Goal: Register for event/course

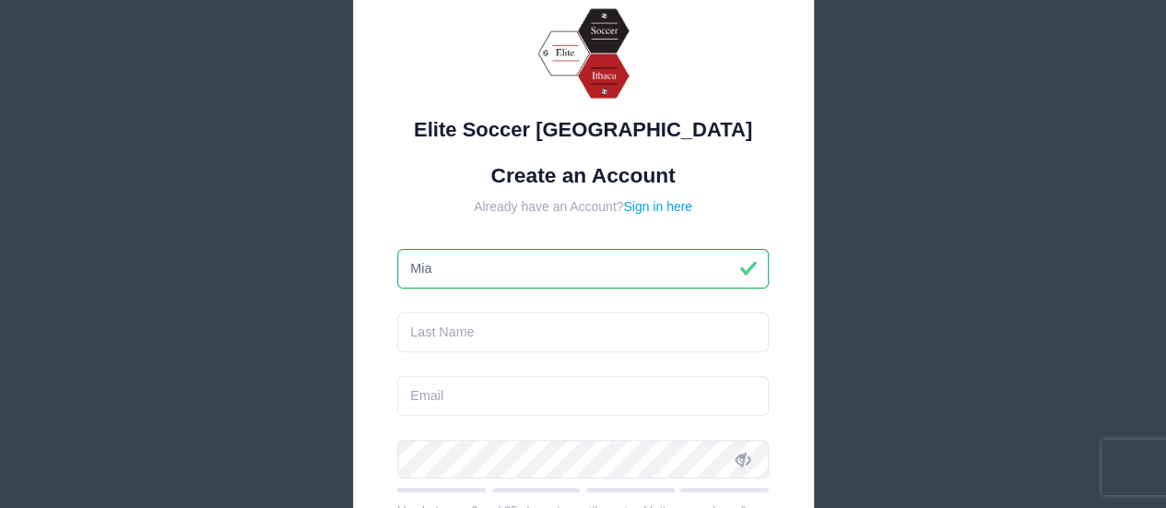
type input "Mia"
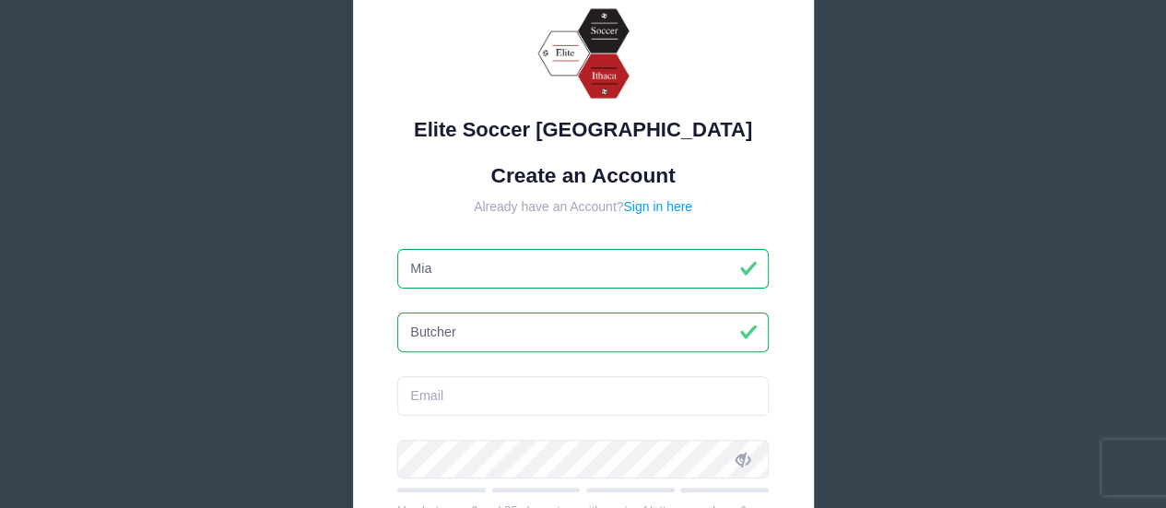
type input "Butcher"
drag, startPoint x: 0, startPoint y: 0, endPoint x: 266, endPoint y: 297, distance: 398.8
click at [267, 297] on div "Elite Soccer Ithaca Create an Account Already have an Account? Sign in here Mia" at bounding box center [583, 409] width 1166 height 1002
type input "Brandon"
click at [462, 395] on input "email" at bounding box center [582, 396] width 371 height 40
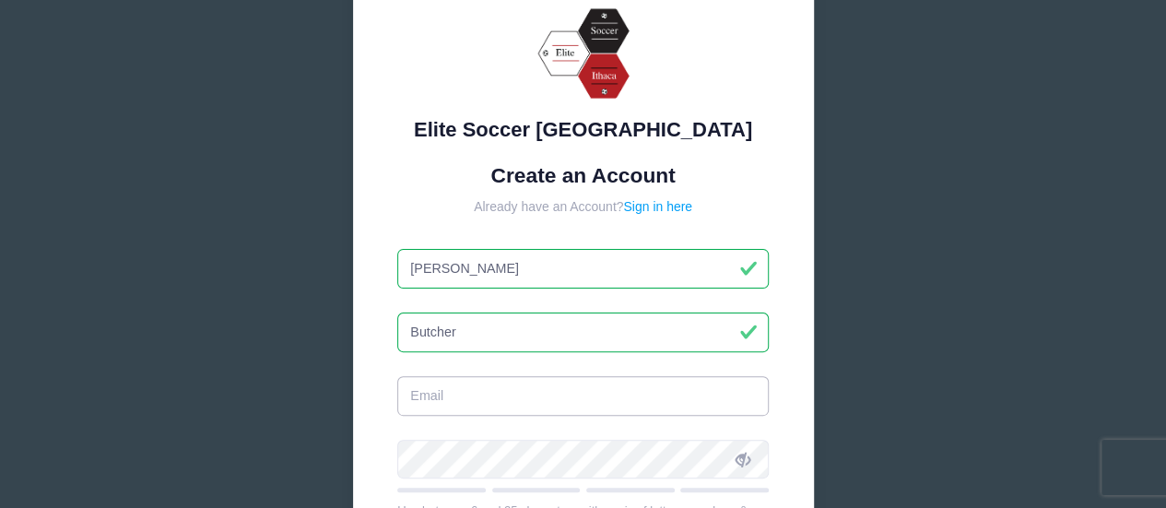
type input "butcher_brandon@hotmail.com"
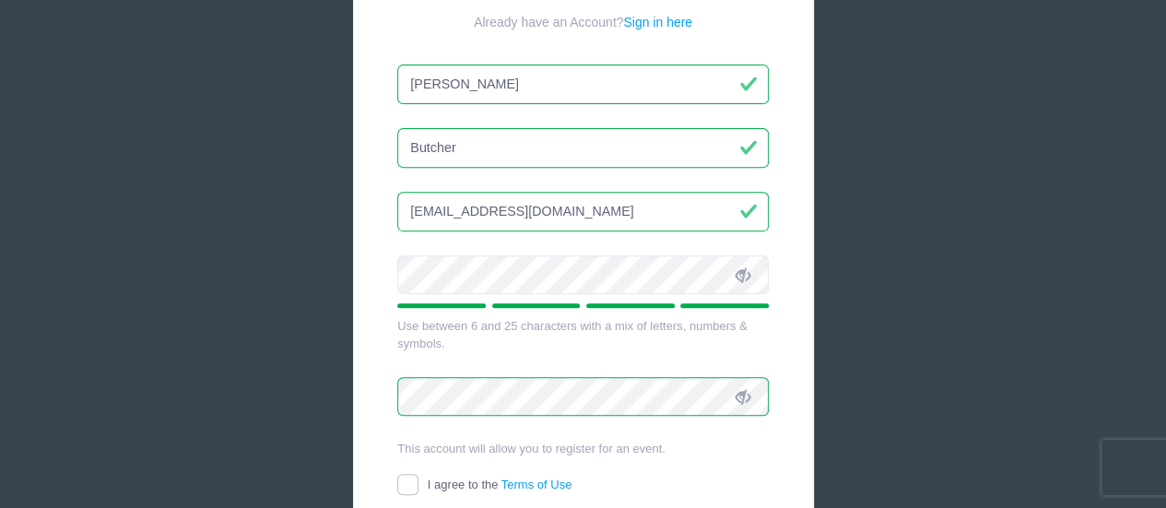
scroll to position [369, 0]
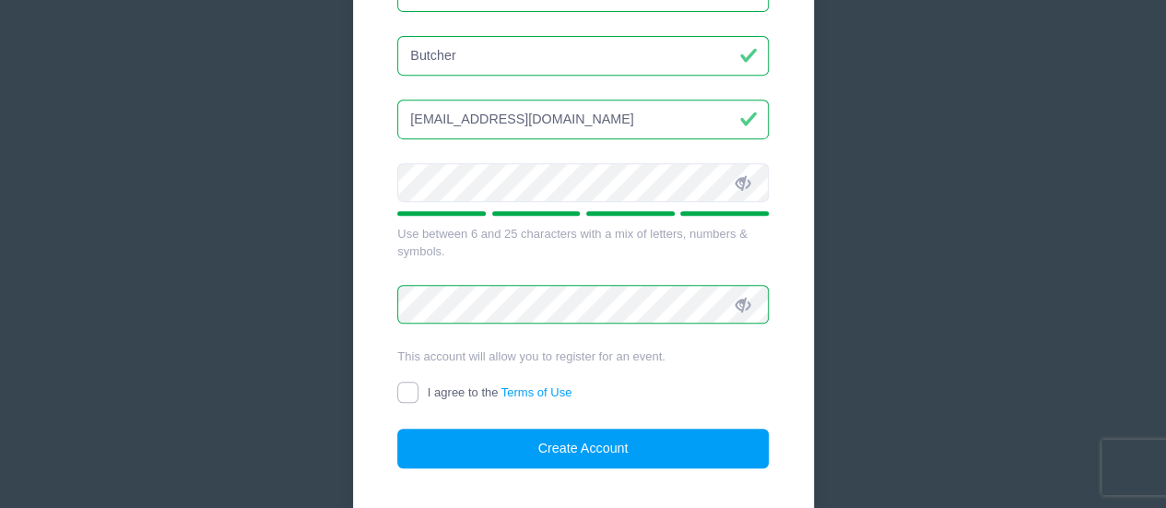
click at [409, 388] on input "I agree to the Terms of Use" at bounding box center [407, 392] width 21 height 21
checkbox input "true"
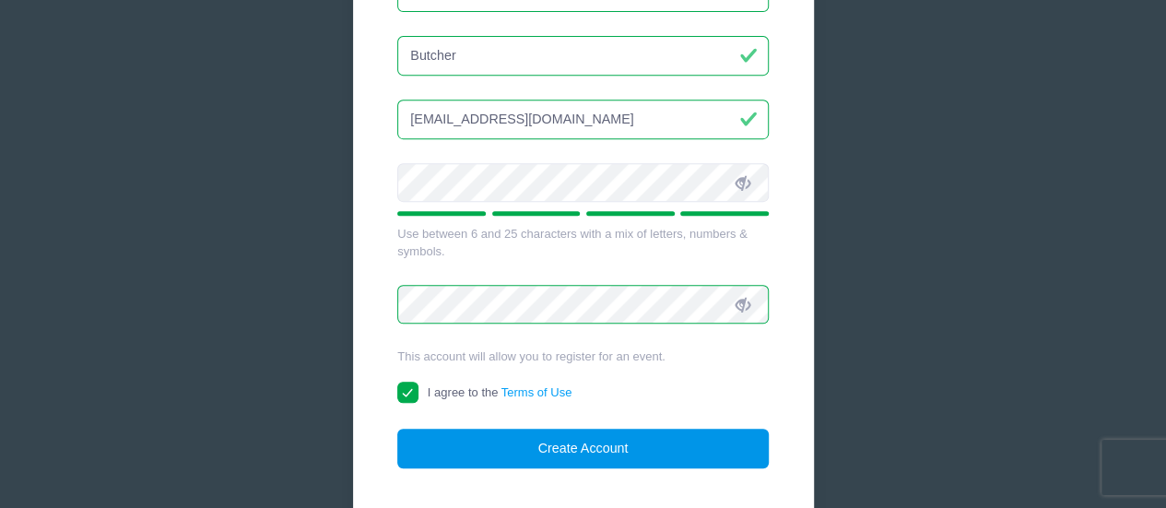
click at [526, 442] on button "Create Account" at bounding box center [582, 449] width 371 height 40
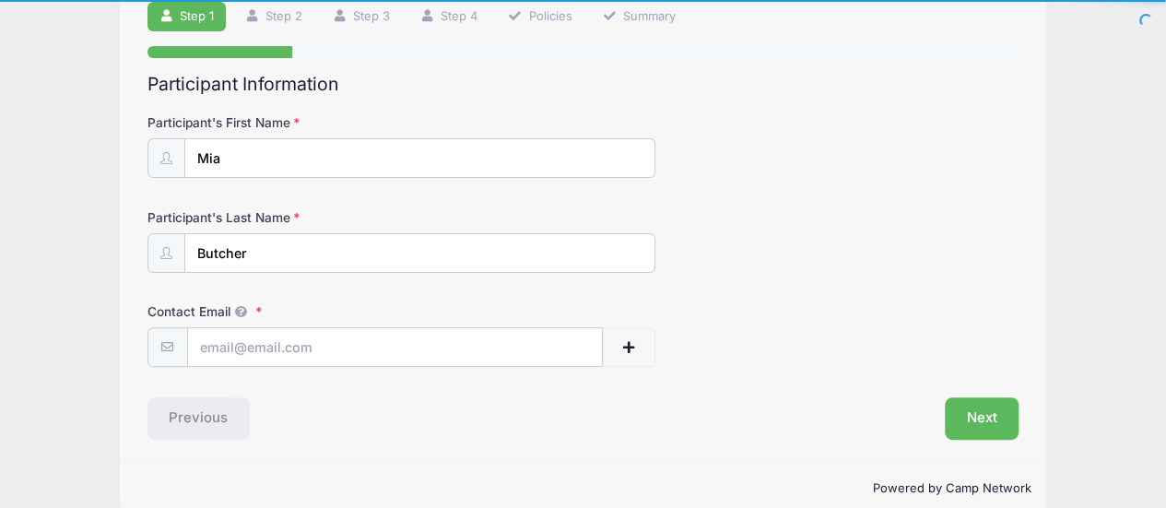
scroll to position [163, 0]
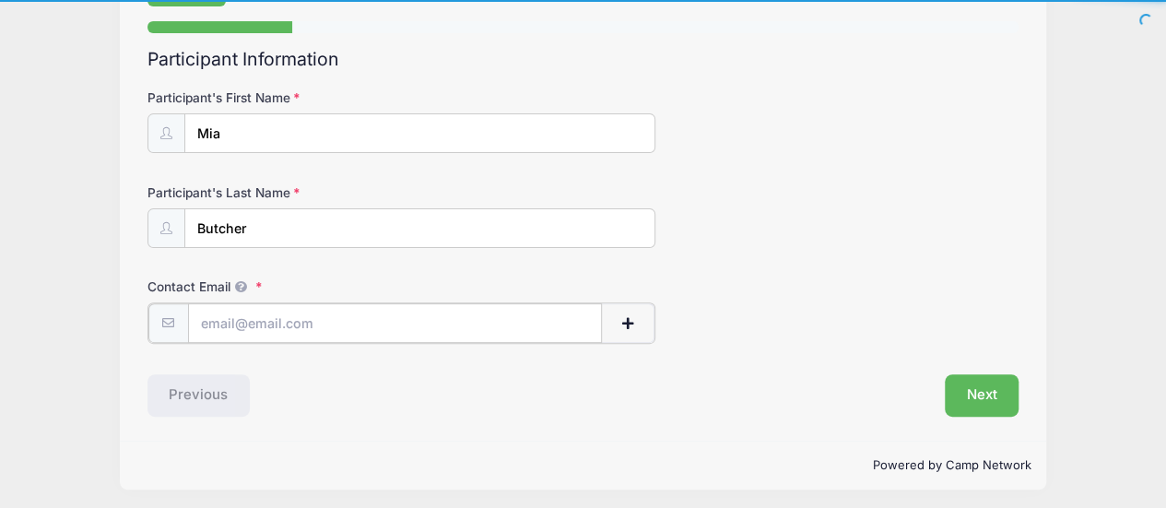
click at [269, 324] on input "Contact Email" at bounding box center [395, 323] width 415 height 40
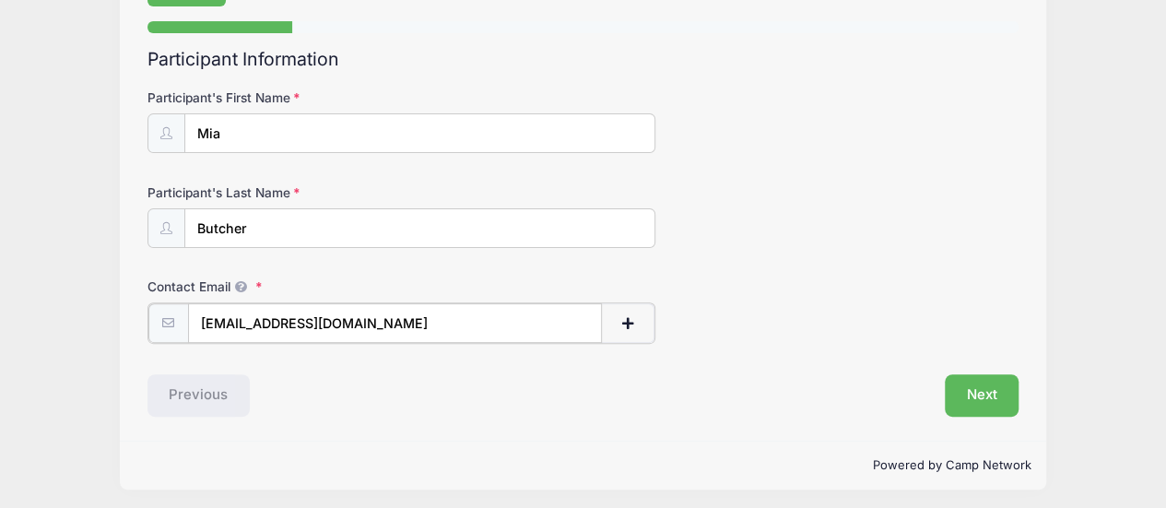
type input "[EMAIL_ADDRESS][DOMAIN_NAME]"
click at [354, 268] on form "Participant's First Name Mia Participant's Last Name Butcher Contact Email miae…" at bounding box center [583, 214] width 872 height 253
click at [990, 388] on button "Next" at bounding box center [982, 393] width 75 height 42
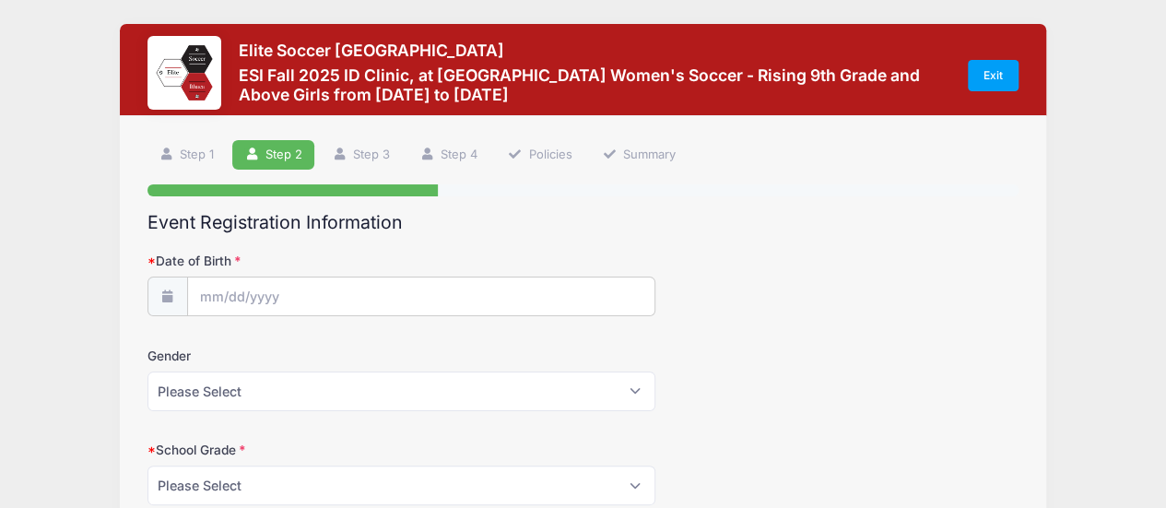
scroll to position [92, 0]
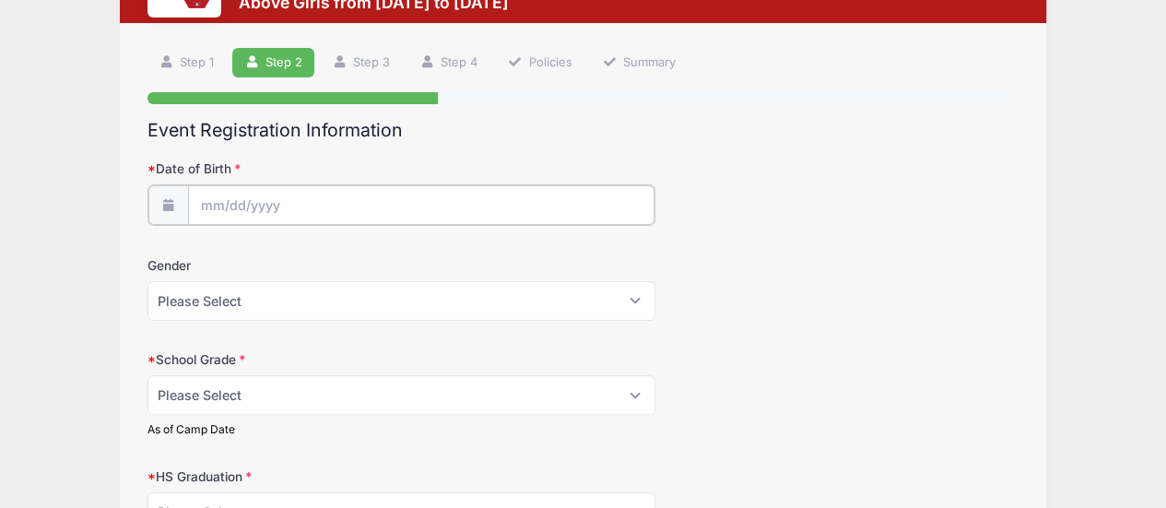
click at [212, 200] on input "Date of Birth" at bounding box center [421, 205] width 466 height 40
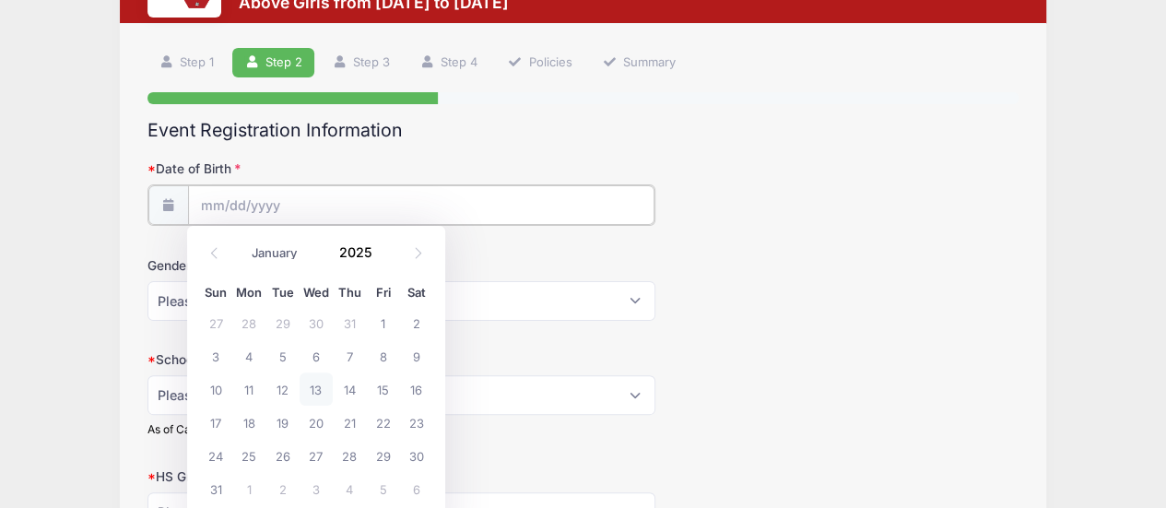
click at [267, 205] on input "Date of Birth" at bounding box center [421, 205] width 466 height 40
click at [218, 254] on icon at bounding box center [214, 253] width 12 height 12
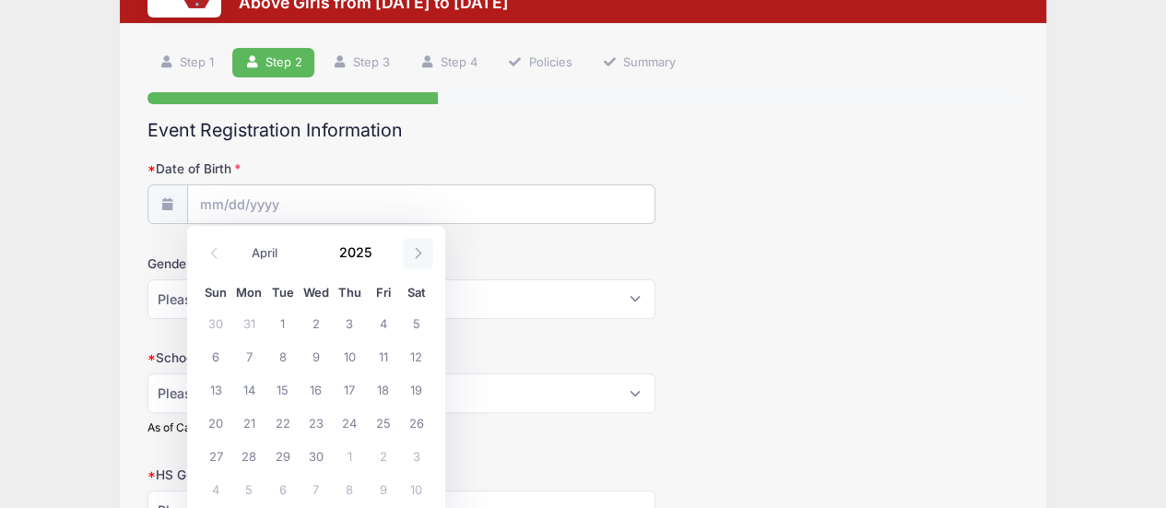
click at [416, 257] on icon at bounding box center [418, 253] width 12 height 12
select select "4"
click at [382, 255] on span at bounding box center [383, 260] width 13 height 14
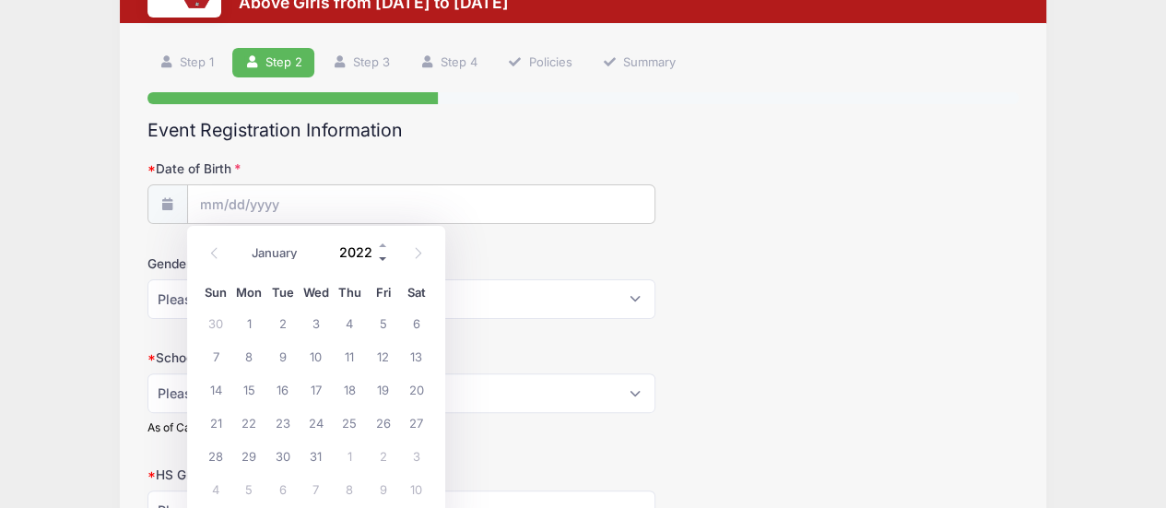
click at [382, 255] on span at bounding box center [383, 260] width 13 height 14
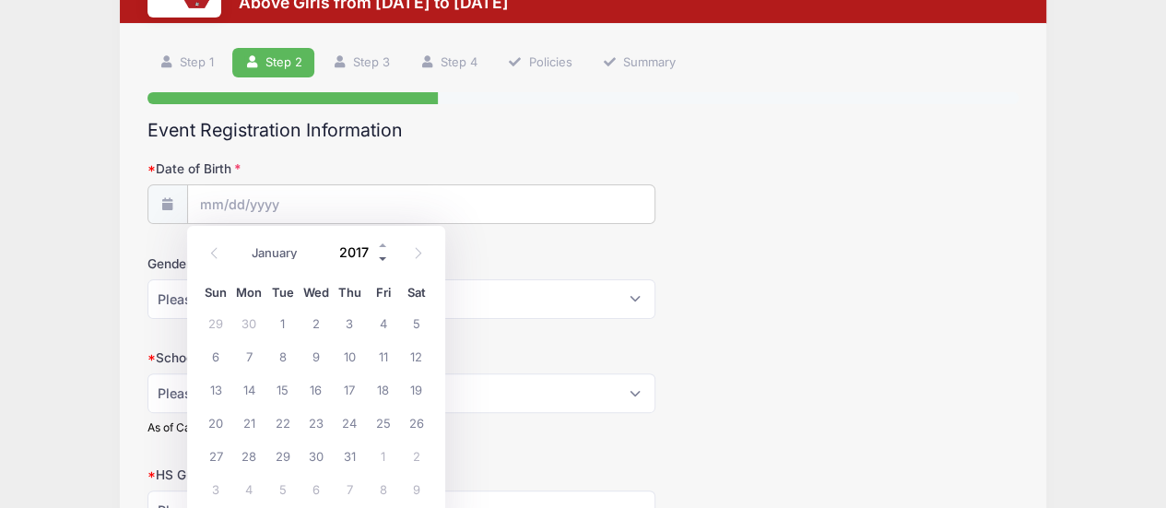
click at [382, 255] on span at bounding box center [383, 260] width 13 height 14
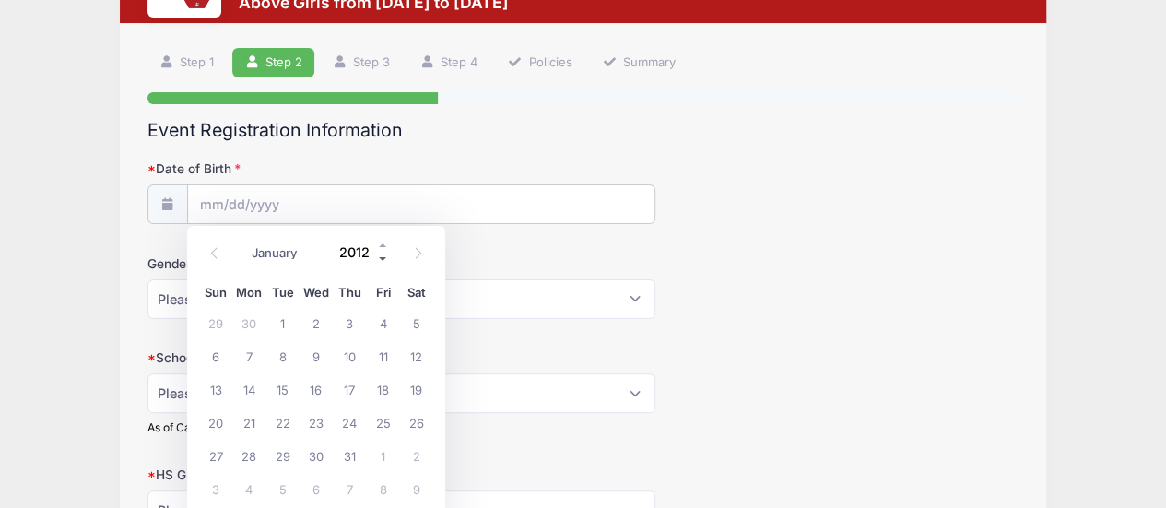
click at [382, 255] on span at bounding box center [383, 260] width 13 height 14
type input "2009"
click at [386, 454] on span "29" at bounding box center [382, 455] width 33 height 33
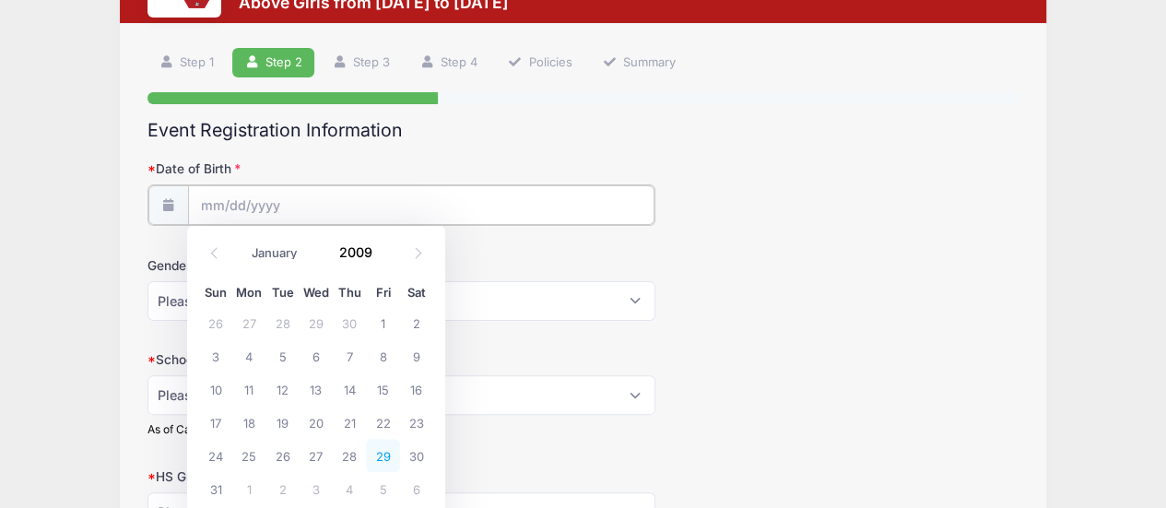
type input "05/29/2009"
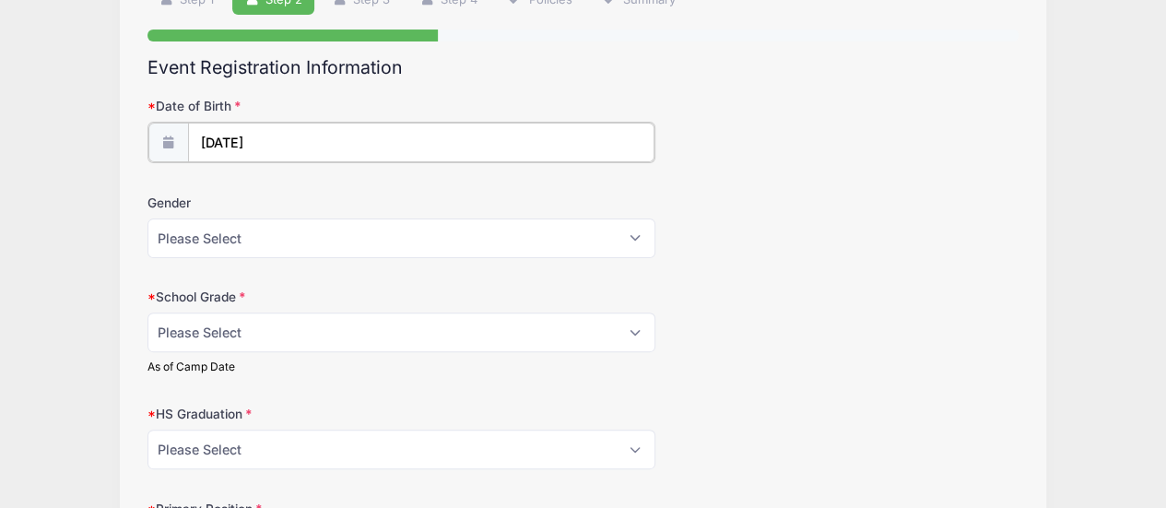
scroll to position [184, 0]
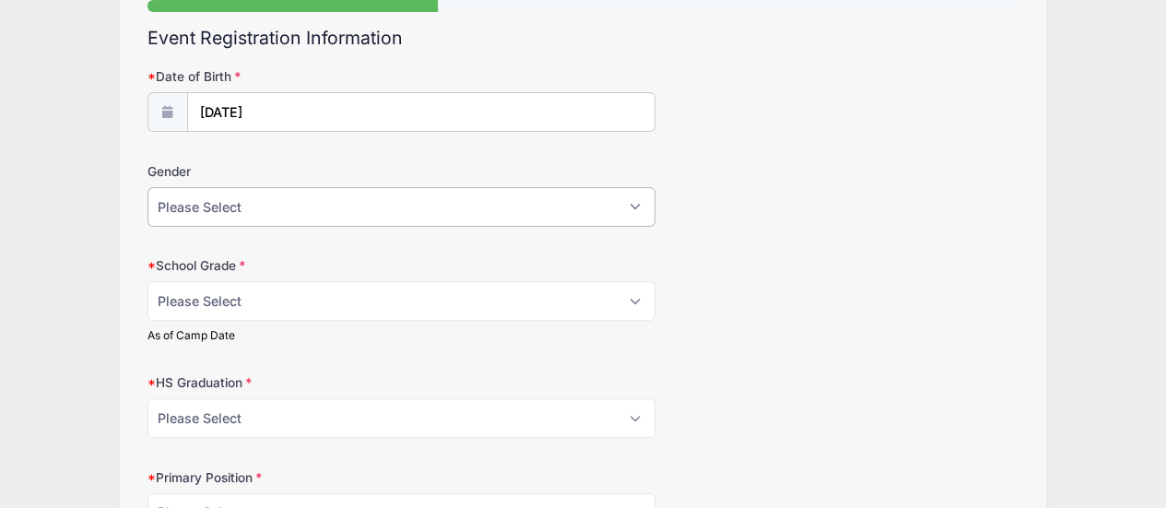
click at [259, 217] on select "Please Select Female Male" at bounding box center [401, 207] width 509 height 40
select select "Female"
click at [147, 187] on select "Please Select Female Male" at bounding box center [401, 207] width 509 height 40
click at [288, 301] on select "Please Select Freshman Sophomore Junior Senior Graduated HS" at bounding box center [401, 301] width 509 height 40
select select "Junior"
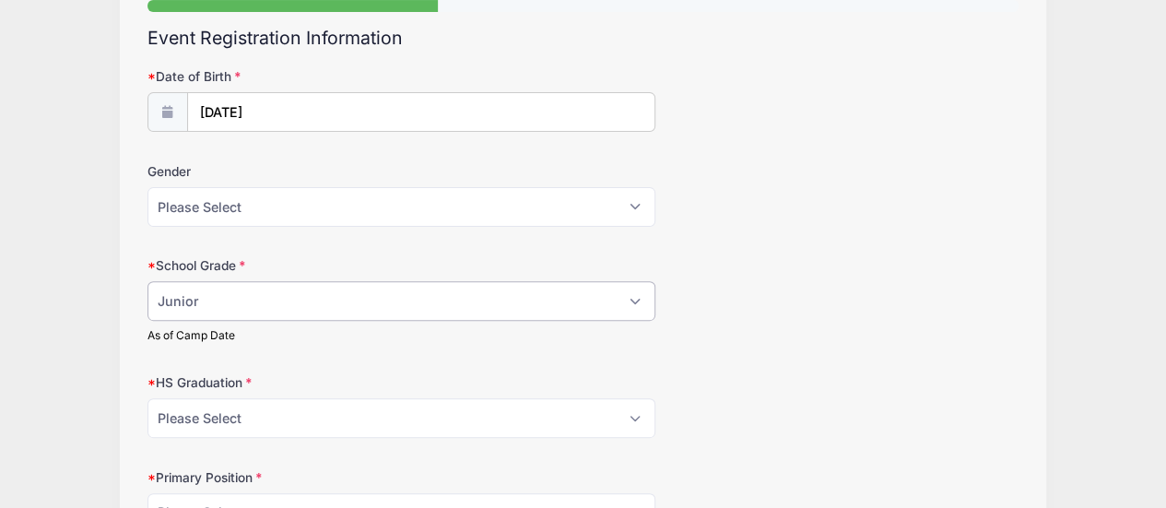
click at [147, 281] on select "Please Select Freshman Sophomore Junior Senior Graduated HS" at bounding box center [401, 301] width 509 height 40
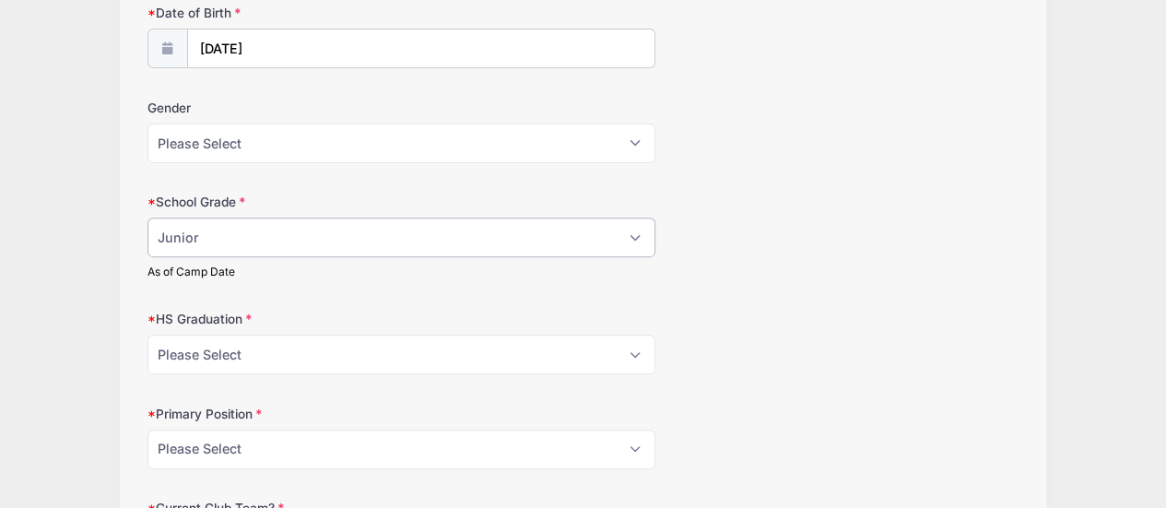
scroll to position [277, 0]
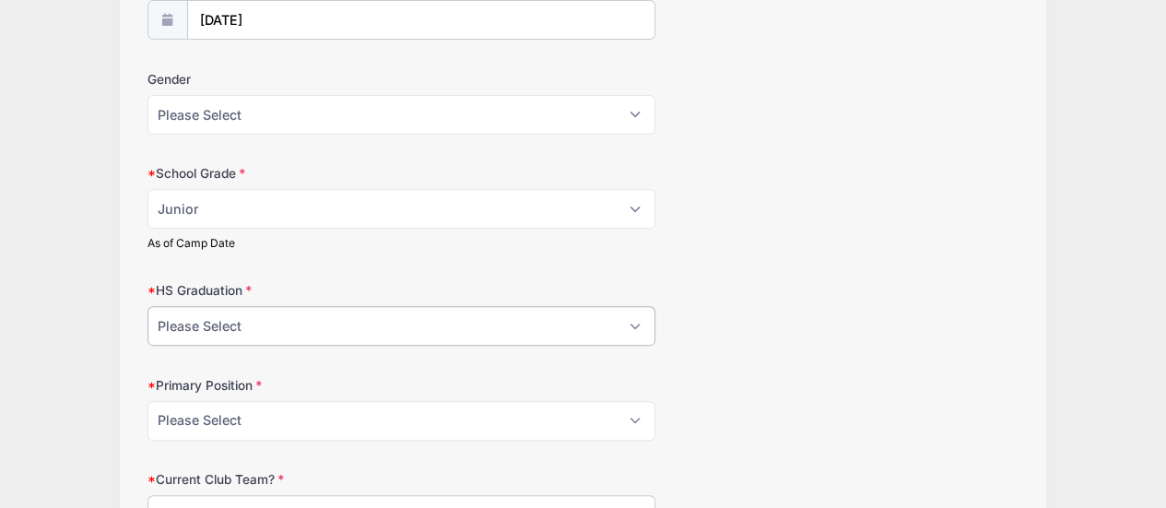
click at [277, 324] on select "Please Select 2021 2022 2023 2024 2025 2026 2027 2028 2029 2030" at bounding box center [401, 326] width 509 height 40
select select "2027"
click at [147, 306] on select "Please Select 2021 2022 2023 2024 2025 2026 2027 2028 2029 2030" at bounding box center [401, 326] width 509 height 40
click at [862, 303] on div "HS Graduation Please Select 2021 2022 2023 2024 2025 2026 2027 2028 2029 2030" at bounding box center [583, 313] width 872 height 65
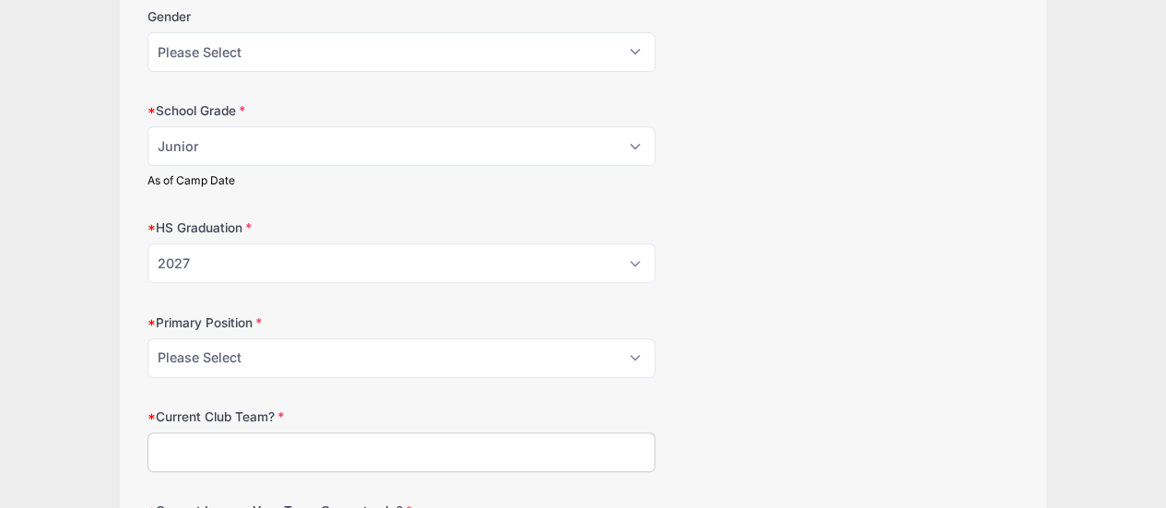
scroll to position [369, 0]
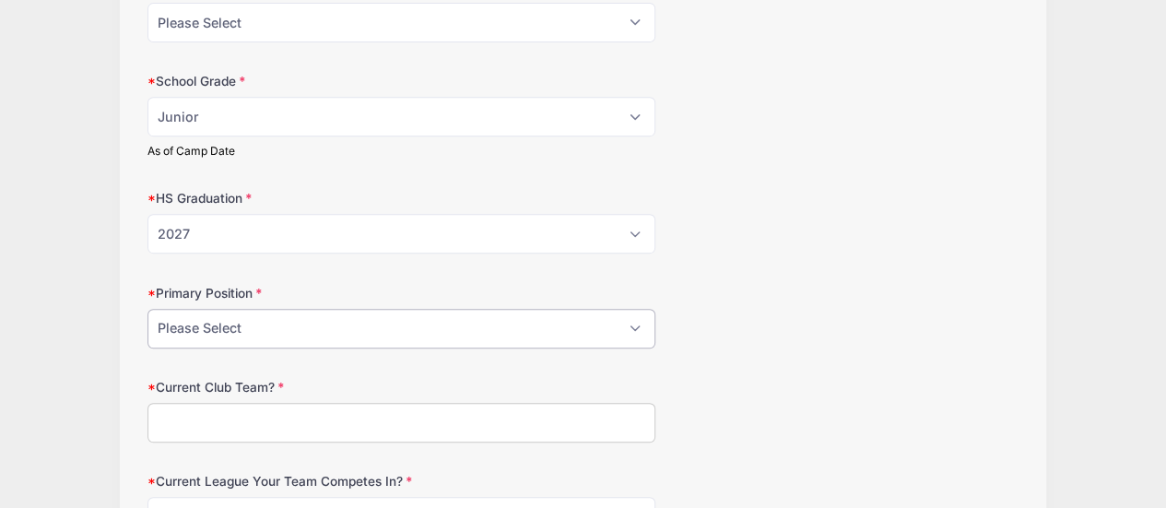
click at [288, 329] on select "Please Select GK Center Defender Wide Defender Center Midfielder Wide Forward C…" at bounding box center [401, 329] width 509 height 40
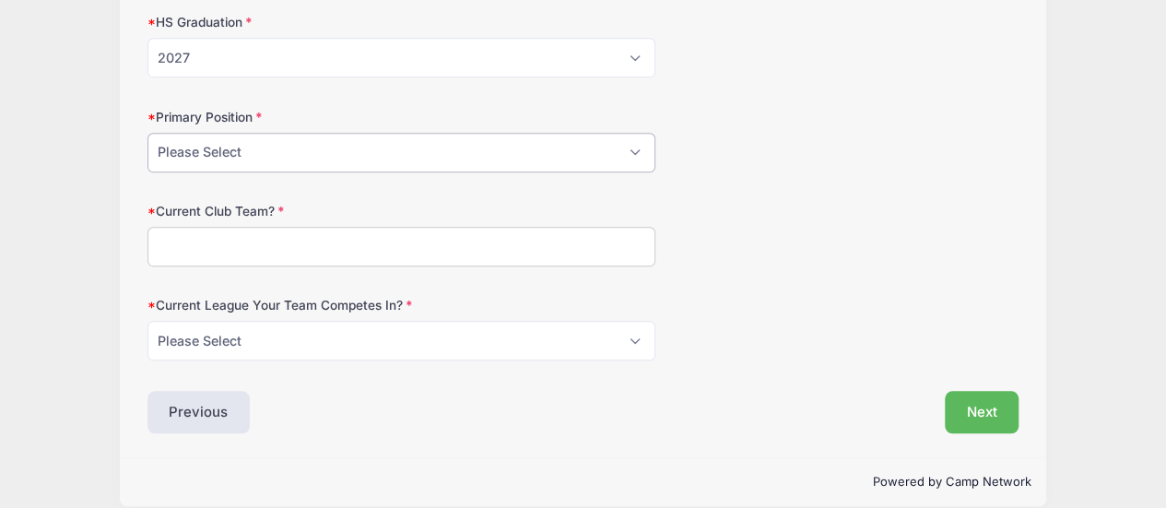
scroll to position [553, 0]
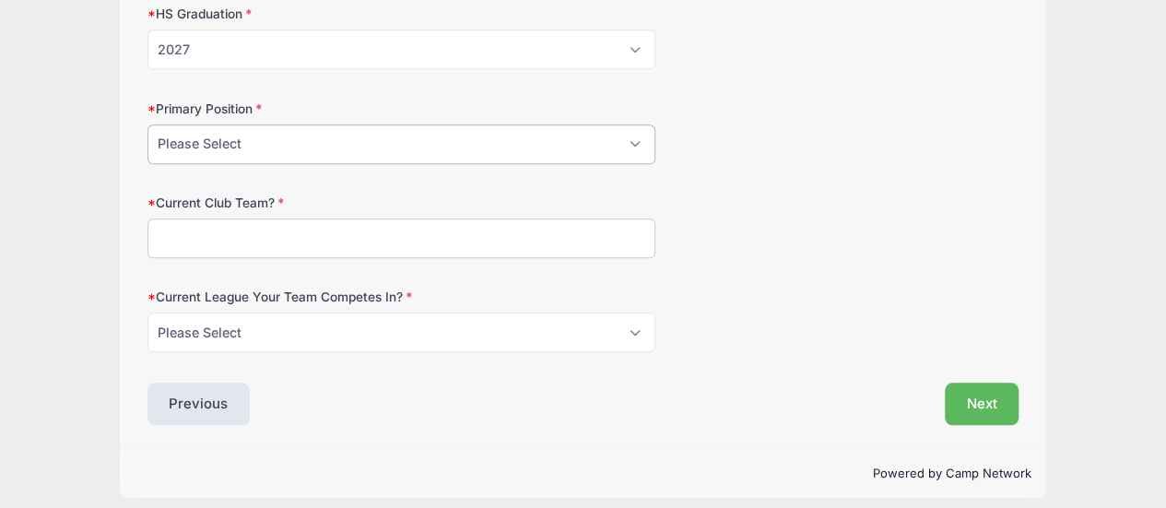
click at [256, 136] on select "Please Select GK Center Defender Wide Defender Center Midfielder Wide Forward C…" at bounding box center [401, 144] width 509 height 40
select select "Wide Defender"
click at [147, 124] on select "Please Select GK Center Defender Wide Defender Center Midfielder Wide Forward C…" at bounding box center [401, 144] width 509 height 40
click at [209, 239] on input "Current Club Team?" at bounding box center [401, 238] width 509 height 40
type input "DKSC 09G ECNL"
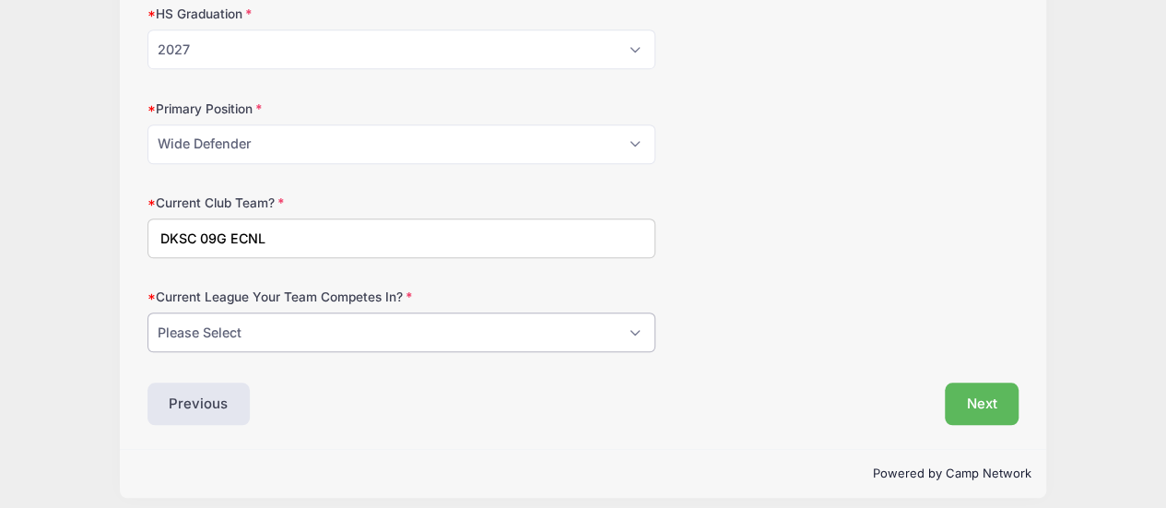
click at [251, 330] on select "Please Select ECNL ECRL GA Other" at bounding box center [401, 332] width 509 height 40
select select "ECNL"
click at [147, 312] on select "Please Select ECNL ECRL GA Other" at bounding box center [401, 332] width 509 height 40
click at [988, 405] on button "Next" at bounding box center [982, 404] width 75 height 42
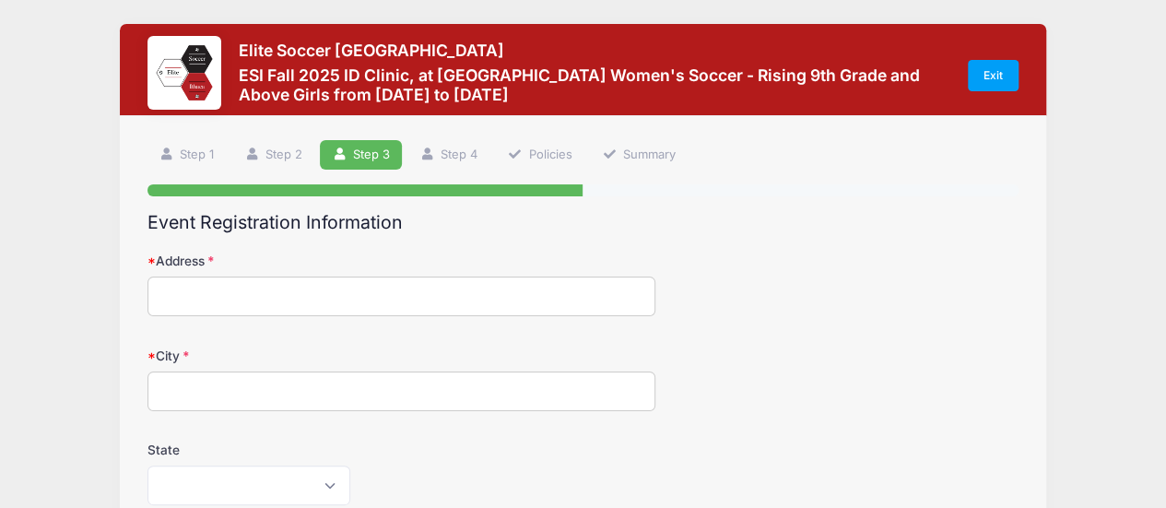
scroll to position [92, 0]
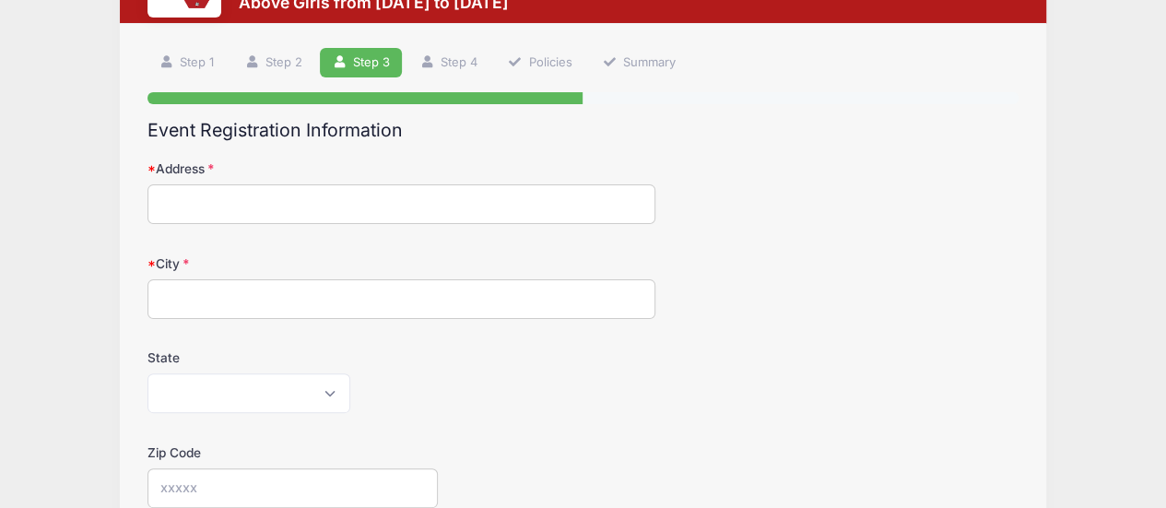
click at [275, 207] on input "Address" at bounding box center [401, 204] width 509 height 40
type input "2119 Quail Meadow Ln"
type input "Frisco"
select select "TX"
type input "75036"
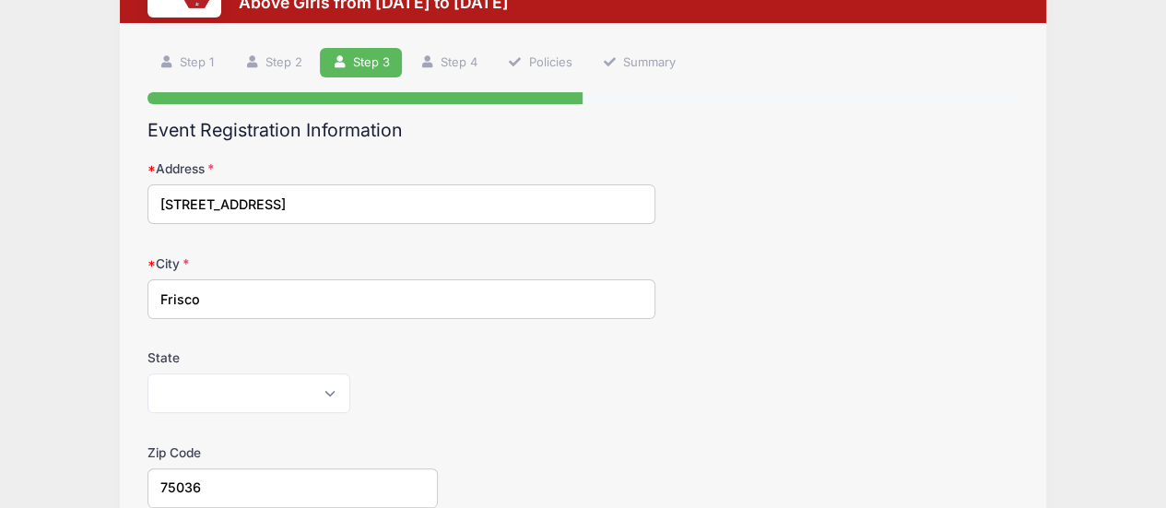
type input "75036"
type input "Brandon Butcher"
type input "(469) 422-7550"
click at [887, 309] on div "City Frisco" at bounding box center [583, 286] width 872 height 65
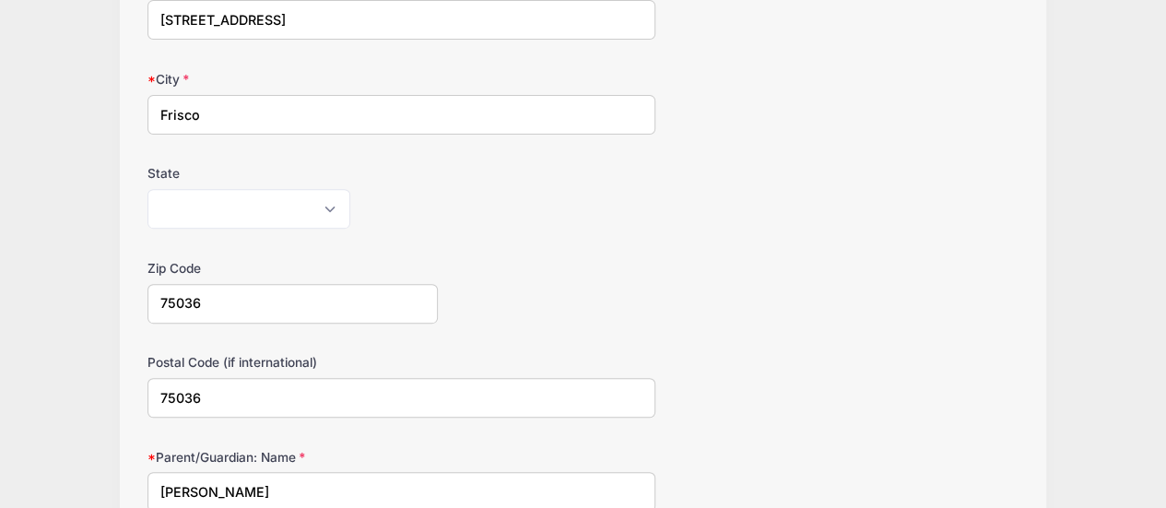
scroll to position [369, 0]
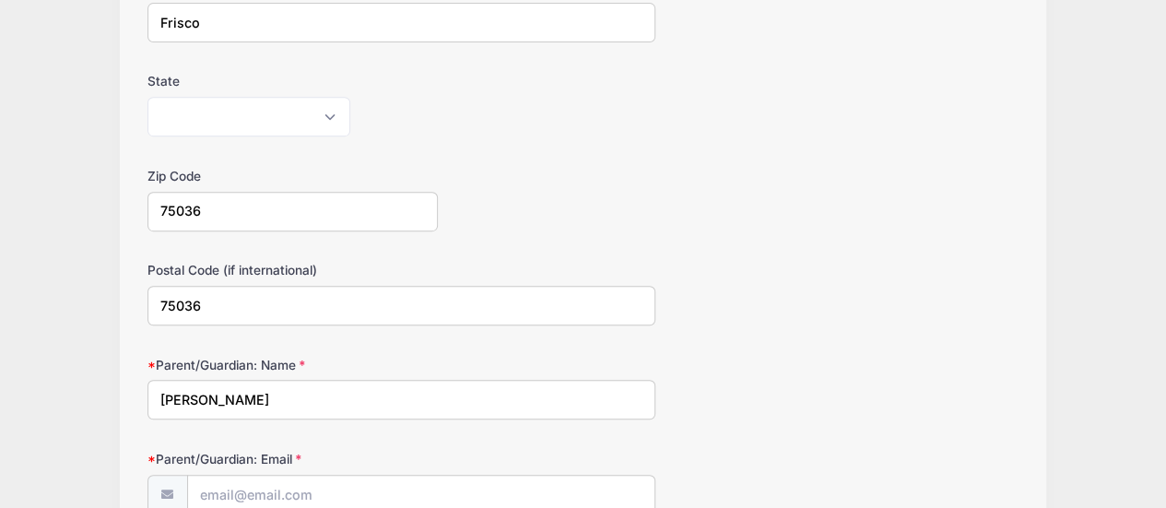
drag, startPoint x: 216, startPoint y: 309, endPoint x: 0, endPoint y: 335, distance: 217.2
click at [0, 335] on div "Elite Soccer Ithaca ESI Fall 2025 ID Clinic, at Cornell University Women's Socc…" at bounding box center [583, 274] width 1166 height 1286
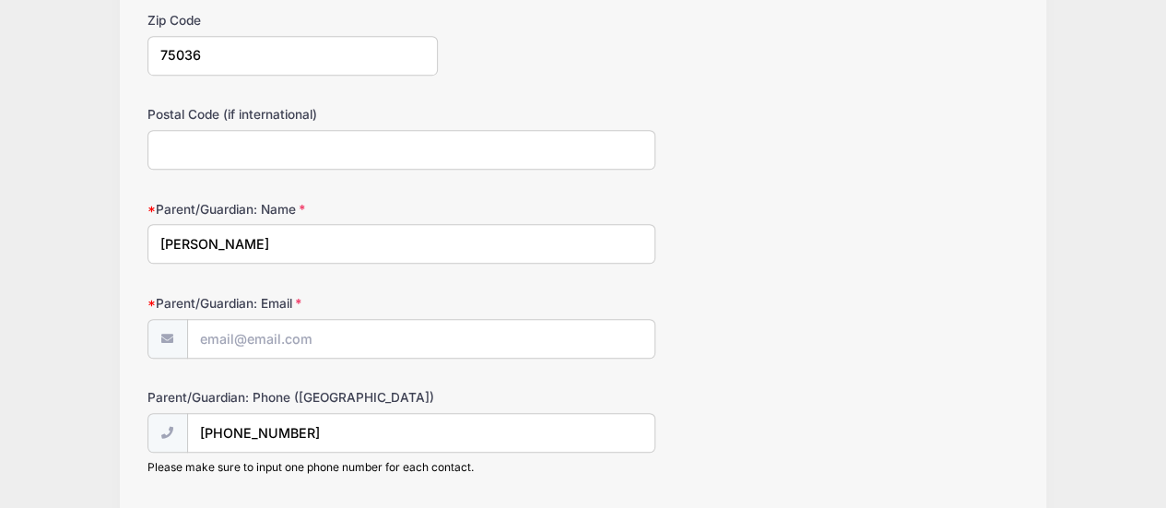
scroll to position [553, 0]
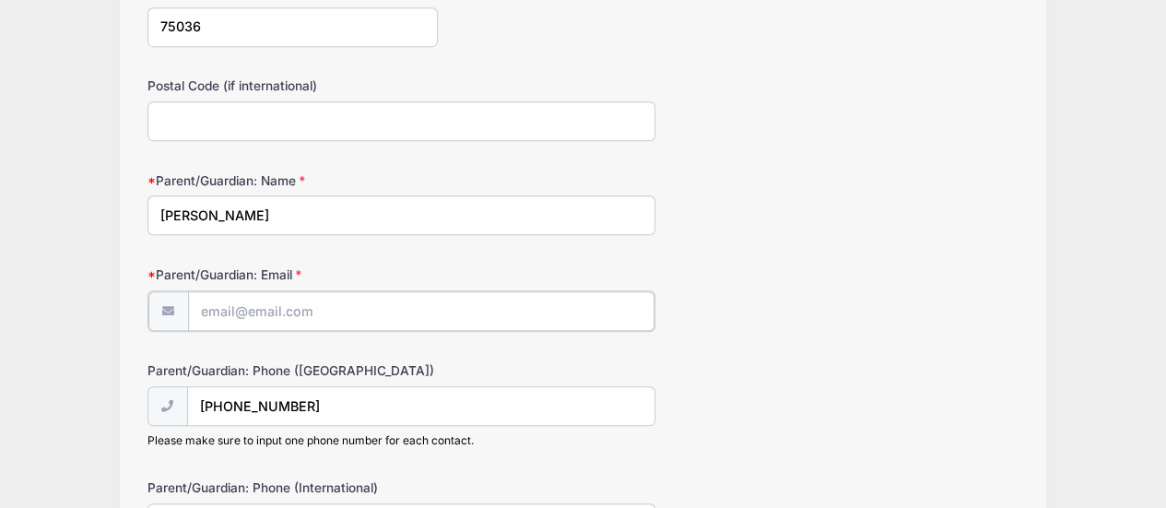
click at [274, 313] on input "Parent/Guardian: Email" at bounding box center [421, 311] width 466 height 40
type input "butcher_brandon@hotmail.com"
click at [807, 194] on div "Parent/Guardian: Name Brandon Butcher" at bounding box center [583, 203] width 872 height 65
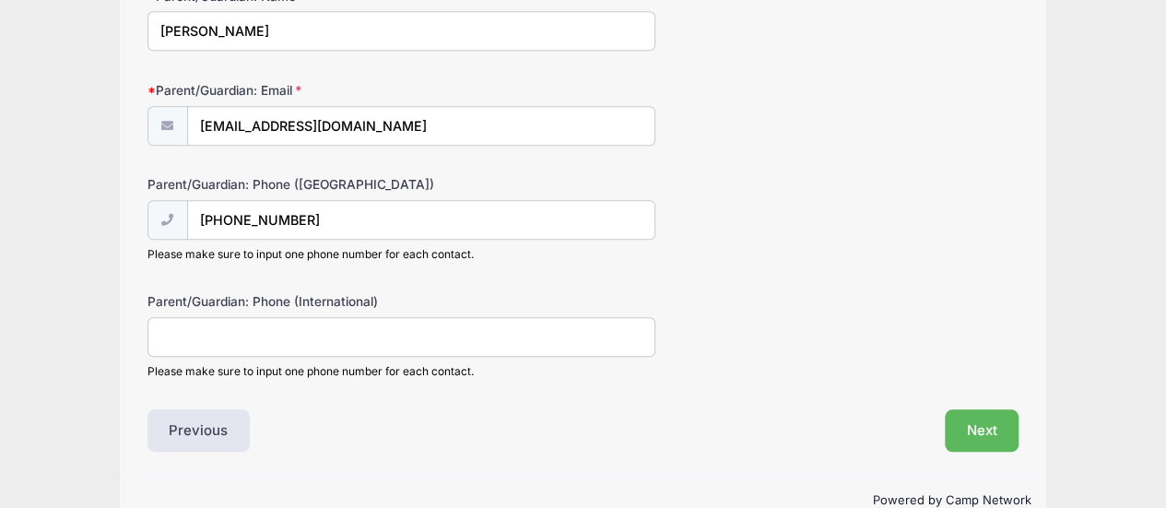
scroll to position [771, 0]
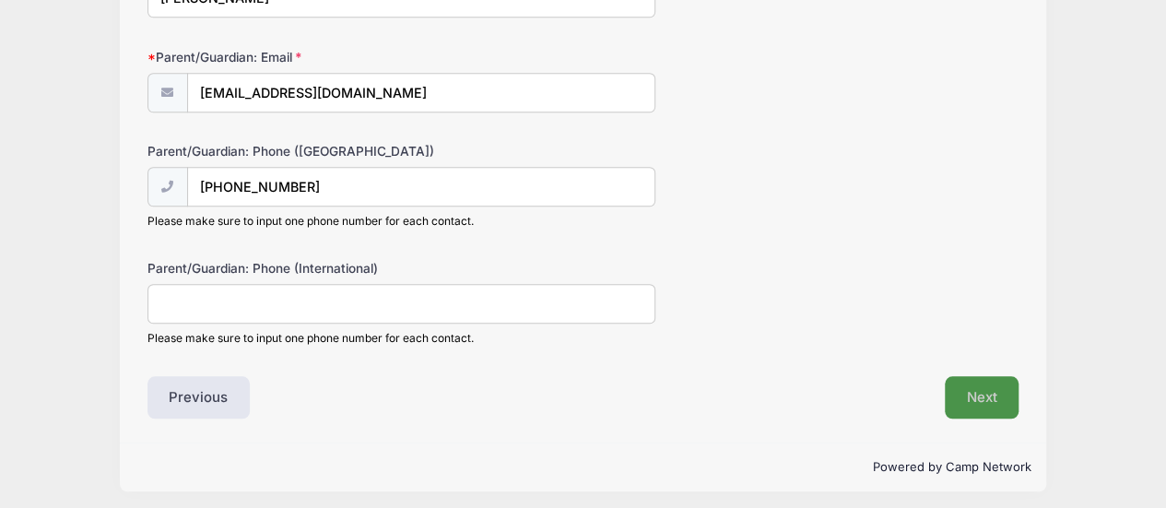
click at [971, 396] on button "Next" at bounding box center [982, 397] width 75 height 42
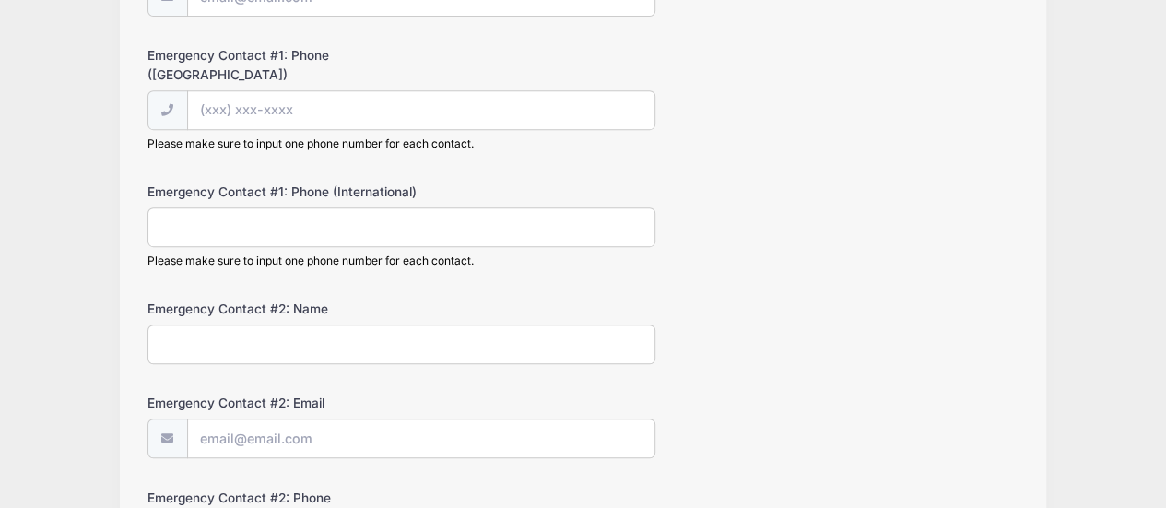
scroll to position [0, 0]
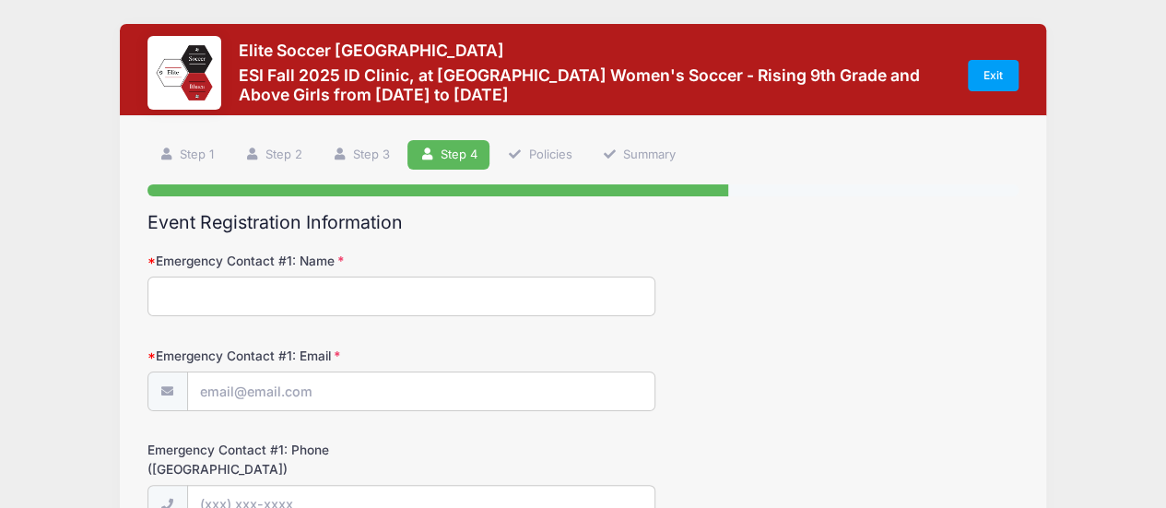
click at [202, 285] on input "Emergency Contact #1: Name" at bounding box center [401, 297] width 509 height 40
type input "Sarah Butcher"
type input "espots7@yahoo.com"
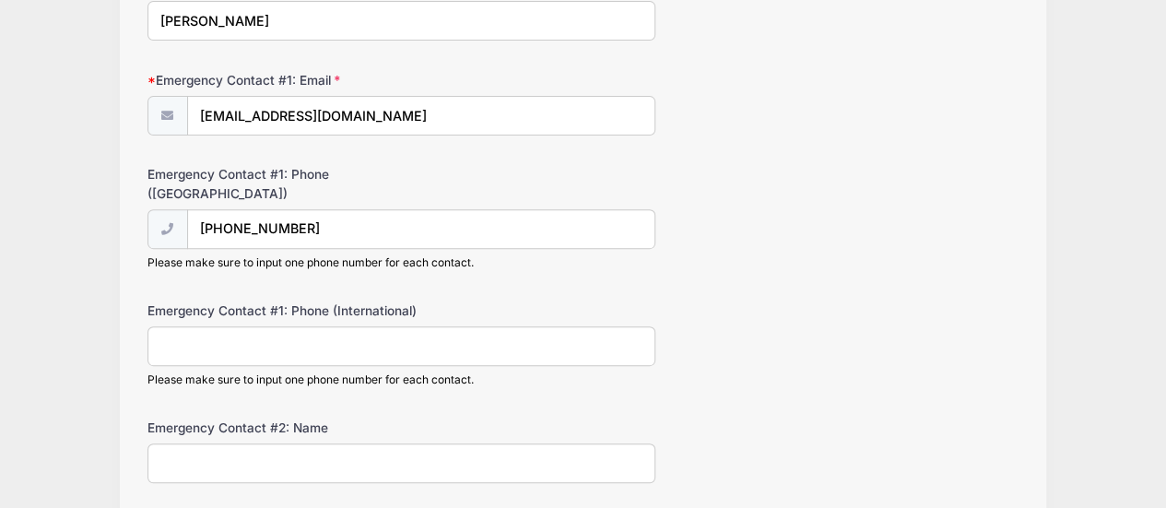
scroll to position [277, 0]
drag, startPoint x: 300, startPoint y: 208, endPoint x: 0, endPoint y: 215, distance: 300.6
type input "(614) 563-7029"
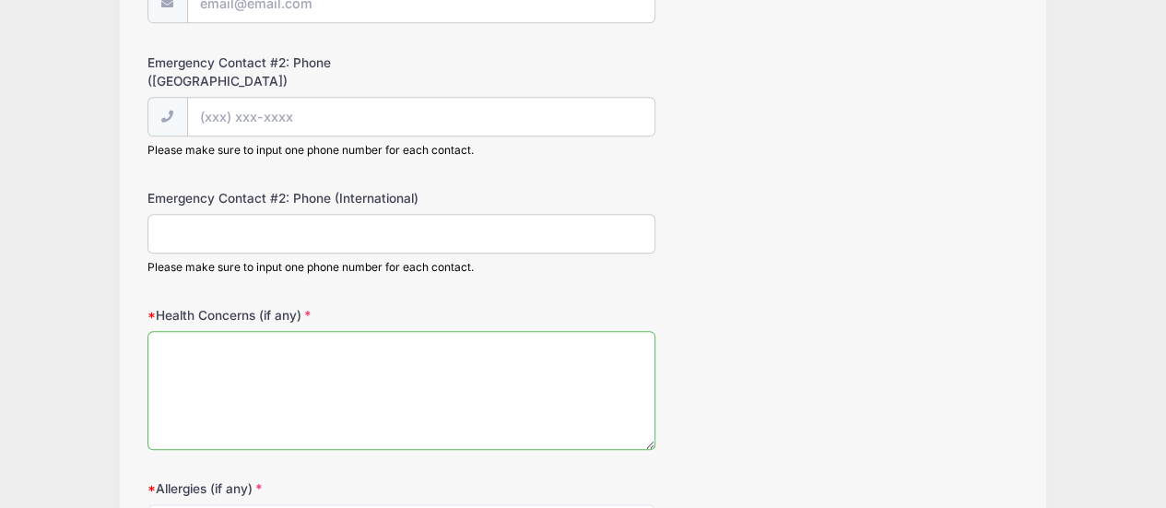
scroll to position [828, 0]
click at [242, 340] on textarea "Health Concerns (if any)" at bounding box center [401, 392] width 509 height 119
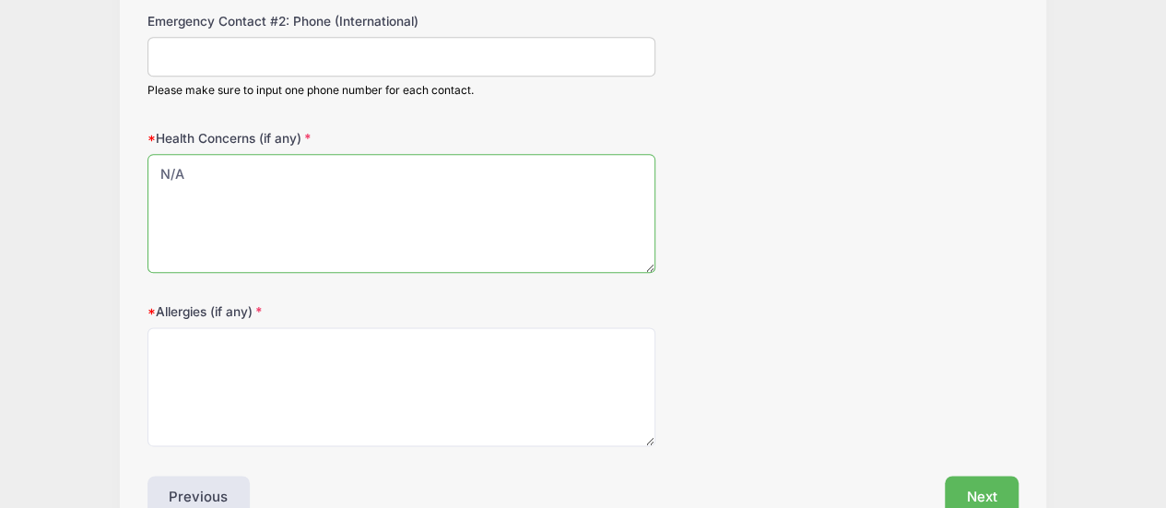
scroll to position [1012, 0]
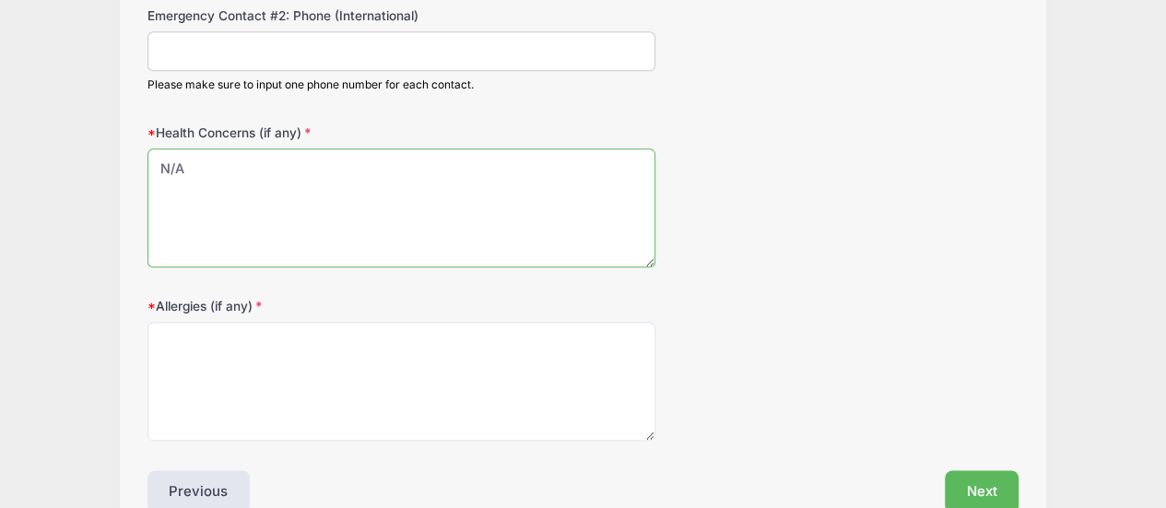
type textarea "N/A"
click at [304, 359] on textarea "Allergies (if any)" at bounding box center [401, 381] width 509 height 119
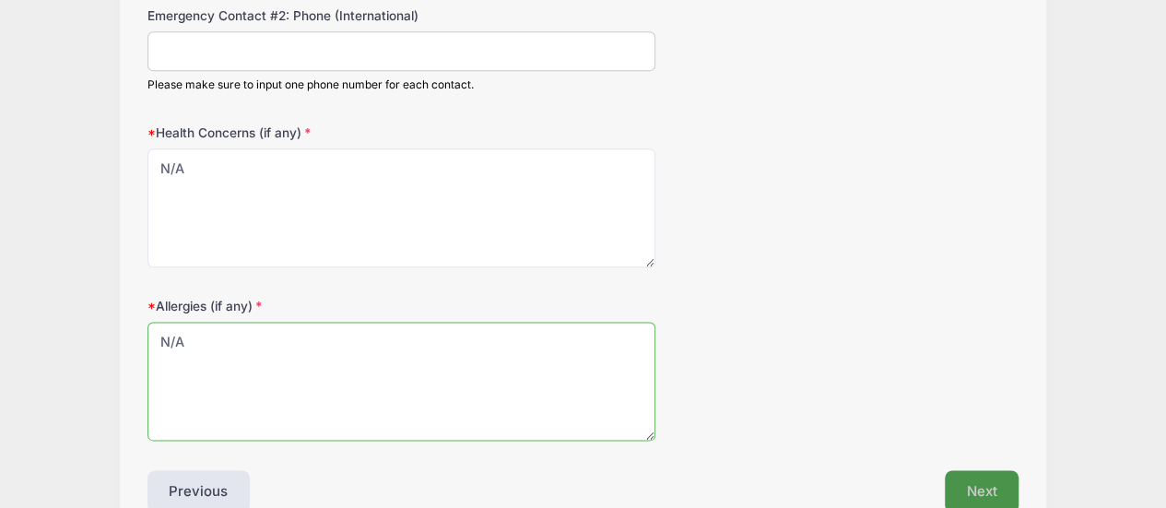
type textarea "N/A"
click at [995, 470] on button "Next" at bounding box center [982, 491] width 75 height 42
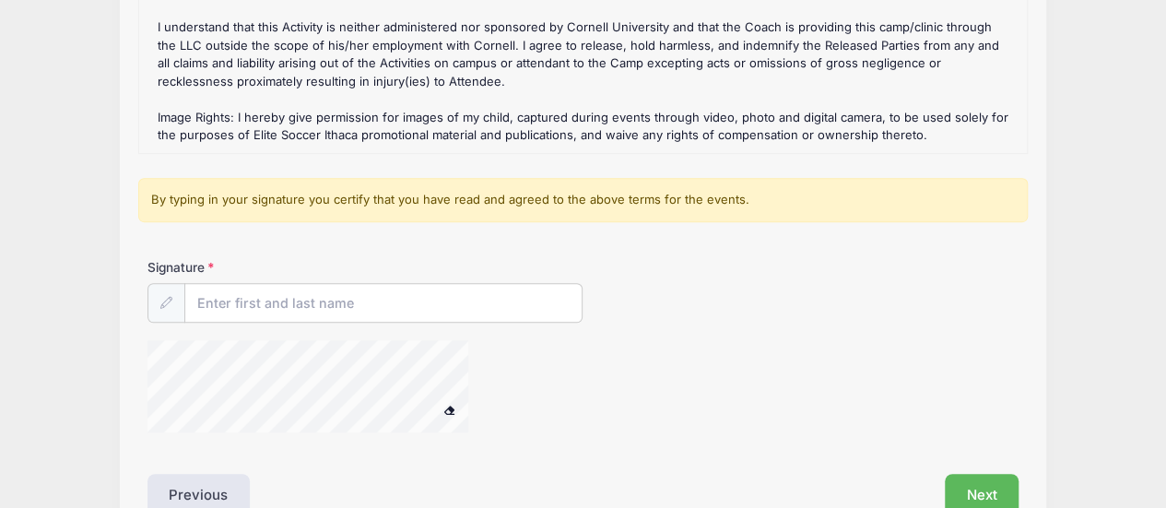
scroll to position [299, 0]
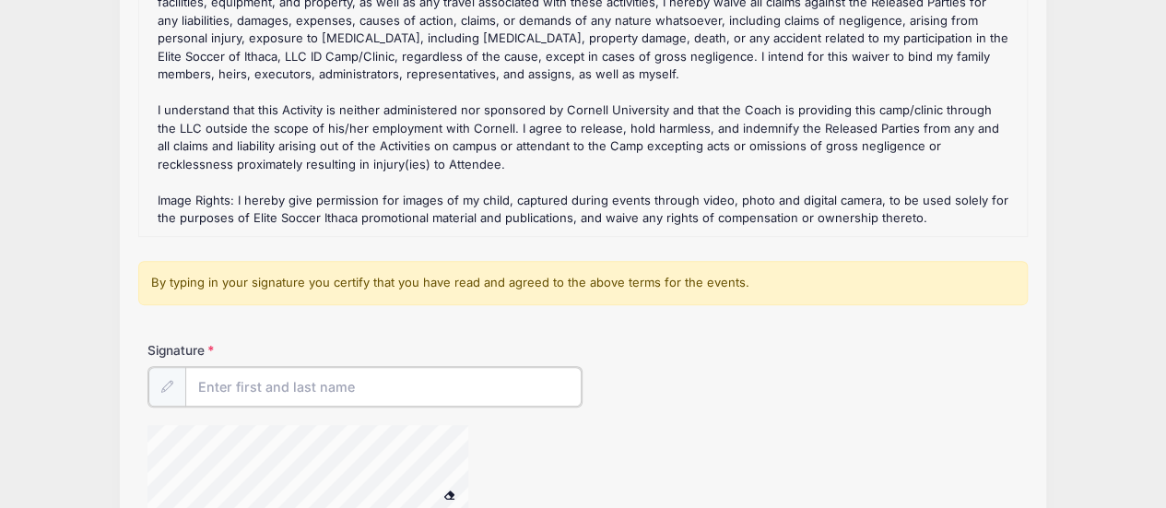
click at [256, 391] on input "Signature" at bounding box center [383, 387] width 397 height 40
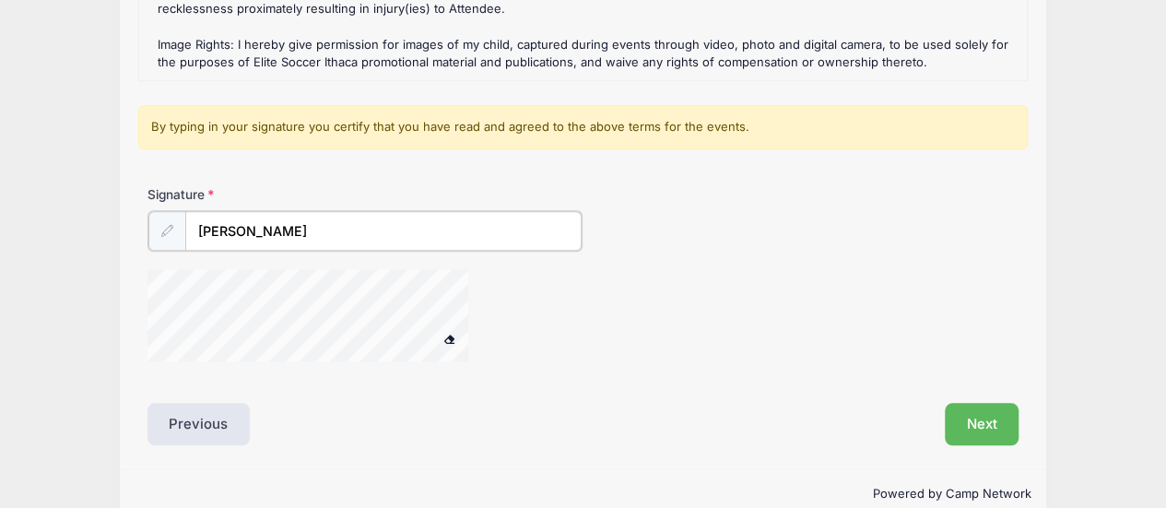
scroll to position [483, 0]
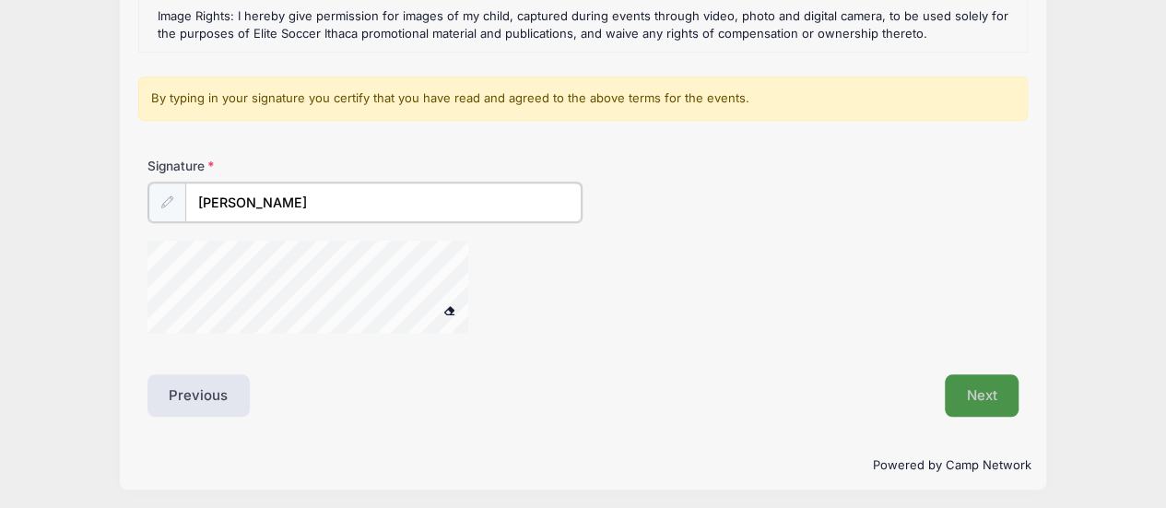
type input "Mia Butcher"
click at [991, 397] on button "Next" at bounding box center [982, 393] width 75 height 42
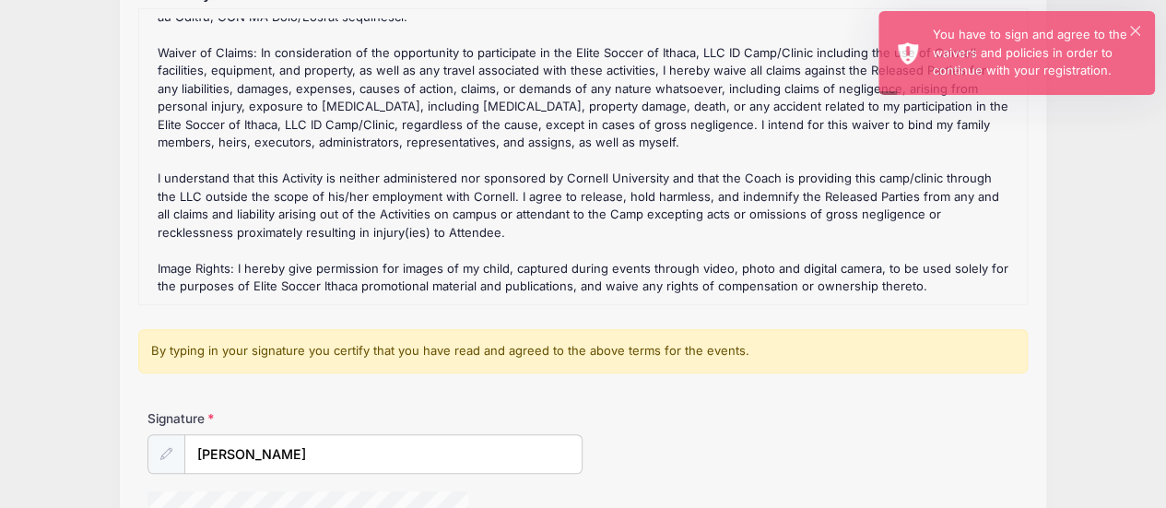
scroll to position [391, 0]
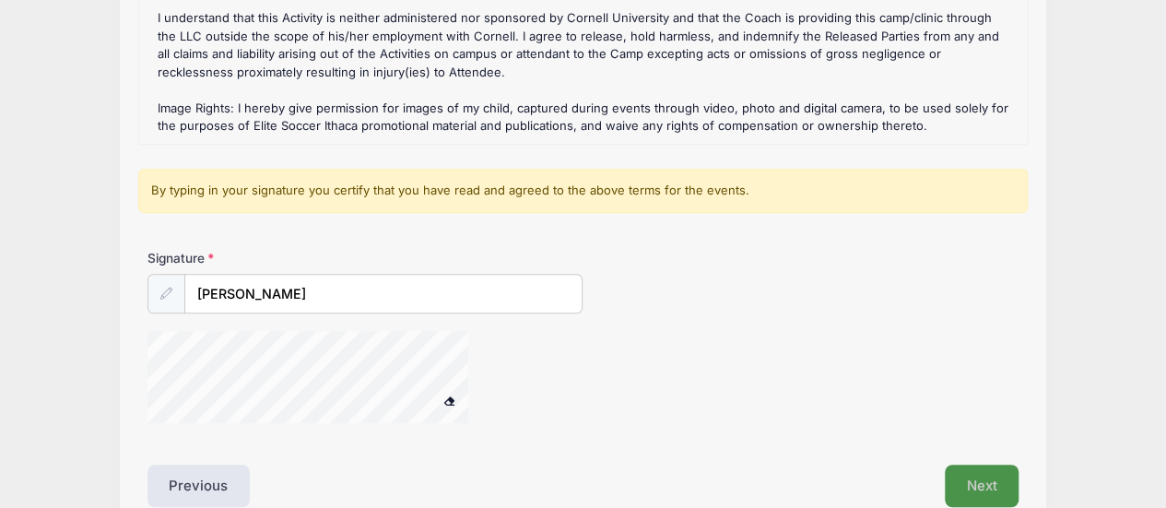
click at [983, 488] on button "Next" at bounding box center [982, 486] width 75 height 42
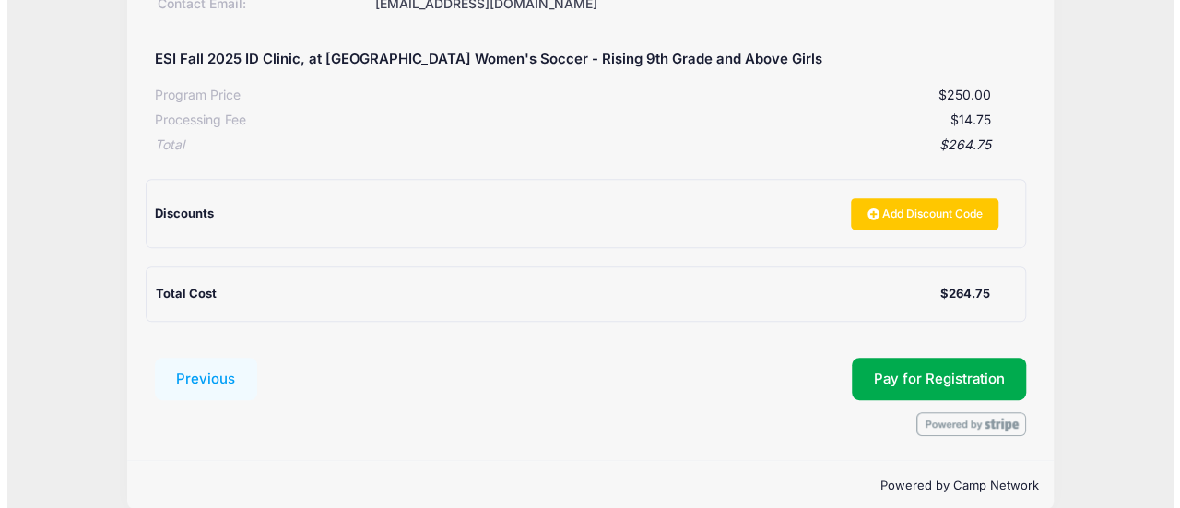
scroll to position [364, 0]
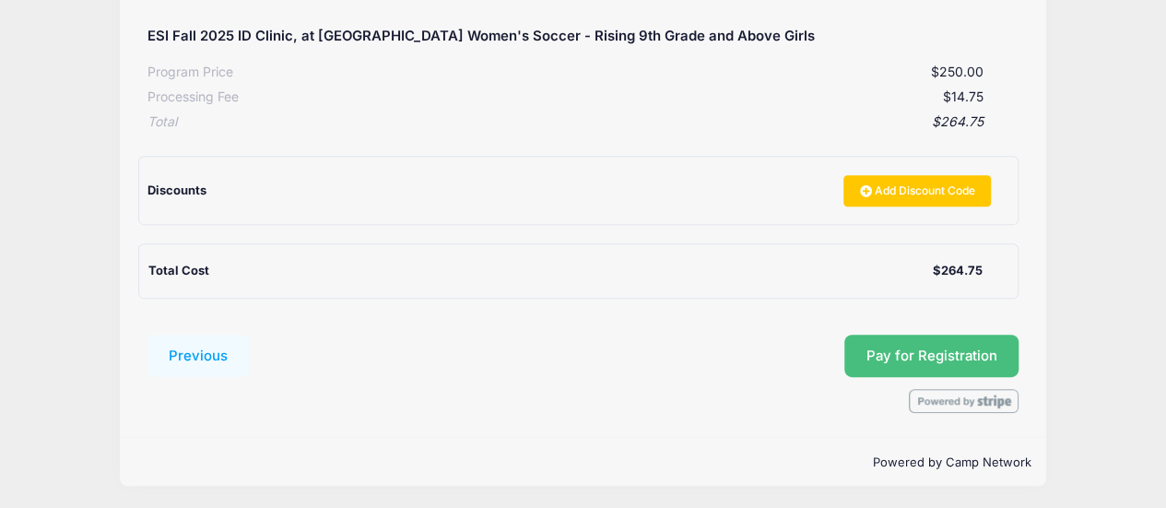
click at [974, 357] on span "Pay for Registration" at bounding box center [931, 356] width 131 height 17
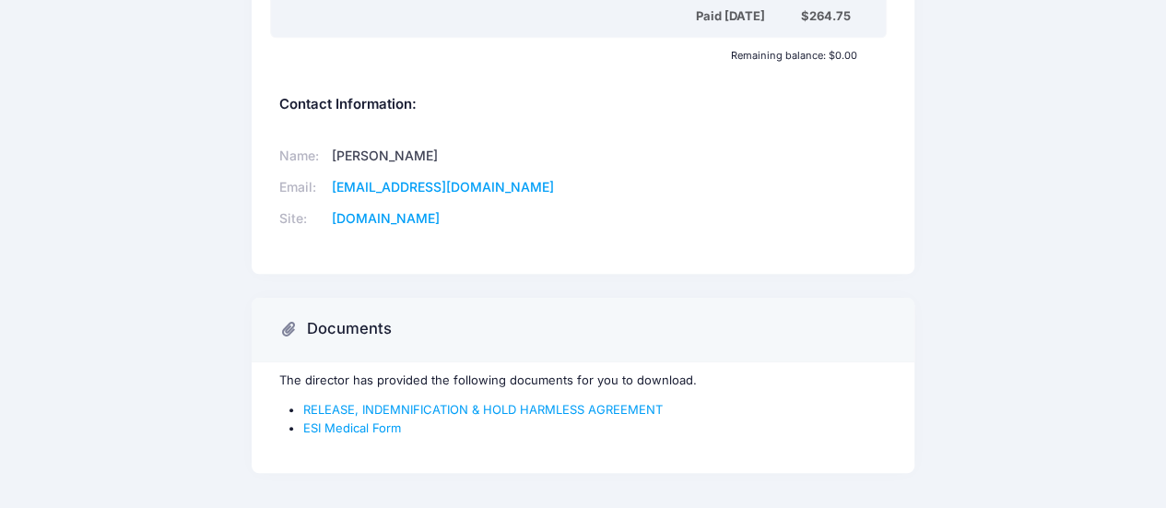
scroll to position [766, 0]
